Goal: Information Seeking & Learning: Understand process/instructions

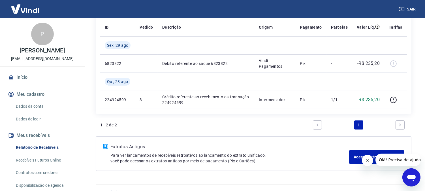
scroll to position [91, 0]
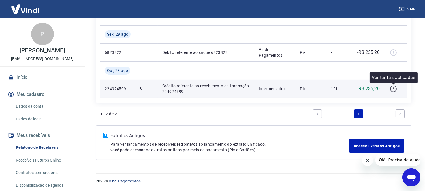
click at [394, 89] on icon "button" at bounding box center [393, 88] width 7 height 7
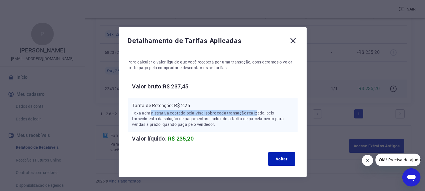
drag, startPoint x: 152, startPoint y: 112, endPoint x: 258, endPoint y: 114, distance: 106.0
click at [258, 114] on p "Taxa administrativa cobrada pela Vindi sobre cada transação realizada, pelo for…" at bounding box center [212, 118] width 161 height 17
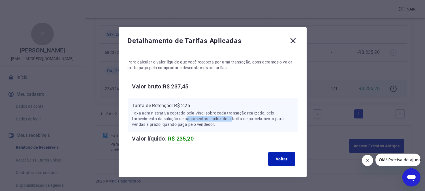
drag, startPoint x: 188, startPoint y: 120, endPoint x: 260, endPoint y: 89, distance: 78.6
click at [234, 115] on p "Taxa administrativa cobrada pela Vindi sobre cada transação realizada, pelo for…" at bounding box center [212, 118] width 161 height 17
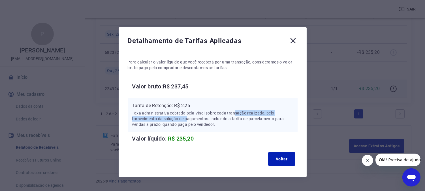
click at [238, 111] on p "Taxa administrativa cobrada pela Vindi sobre cada transação realizada, pelo for…" at bounding box center [212, 118] width 161 height 17
click at [233, 118] on p "Taxa administrativa cobrada pela Vindi sobre cada transação realizada, pelo for…" at bounding box center [212, 118] width 161 height 17
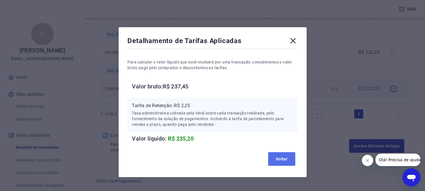
click at [280, 154] on button "Voltar" at bounding box center [281, 159] width 27 height 14
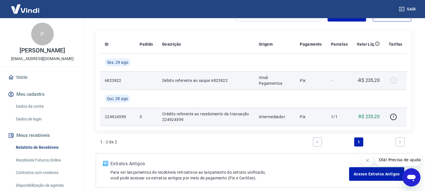
scroll to position [63, 0]
